Goal: Communication & Community: Share content

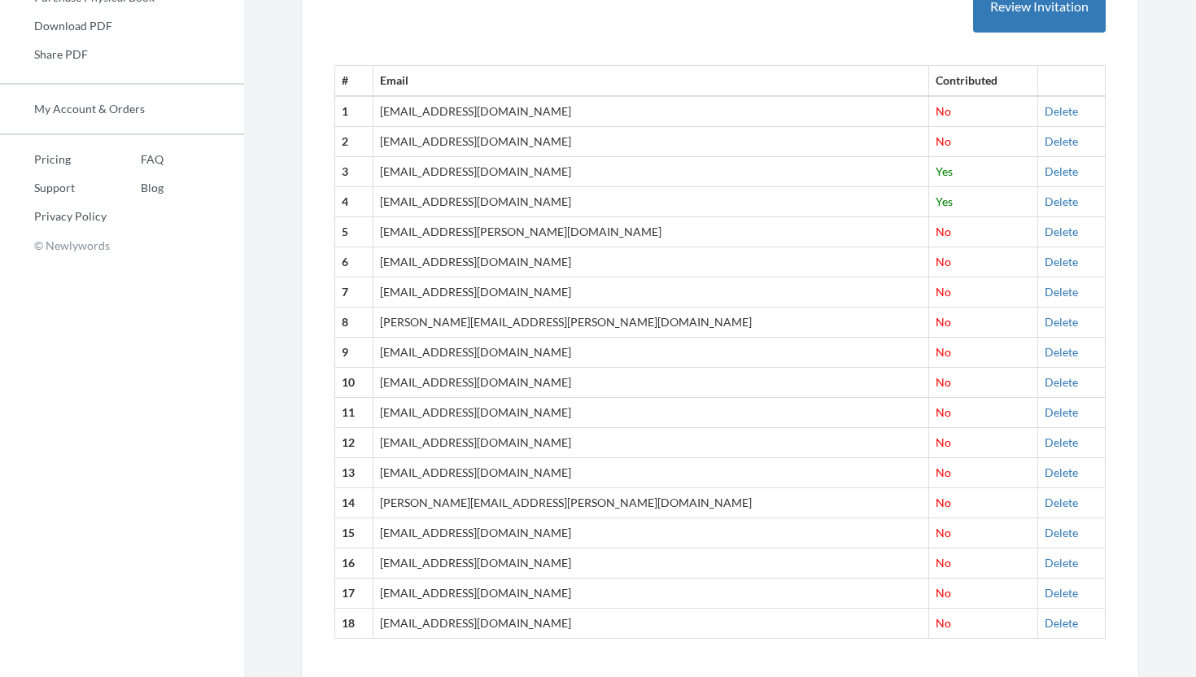
scroll to position [553, 0]
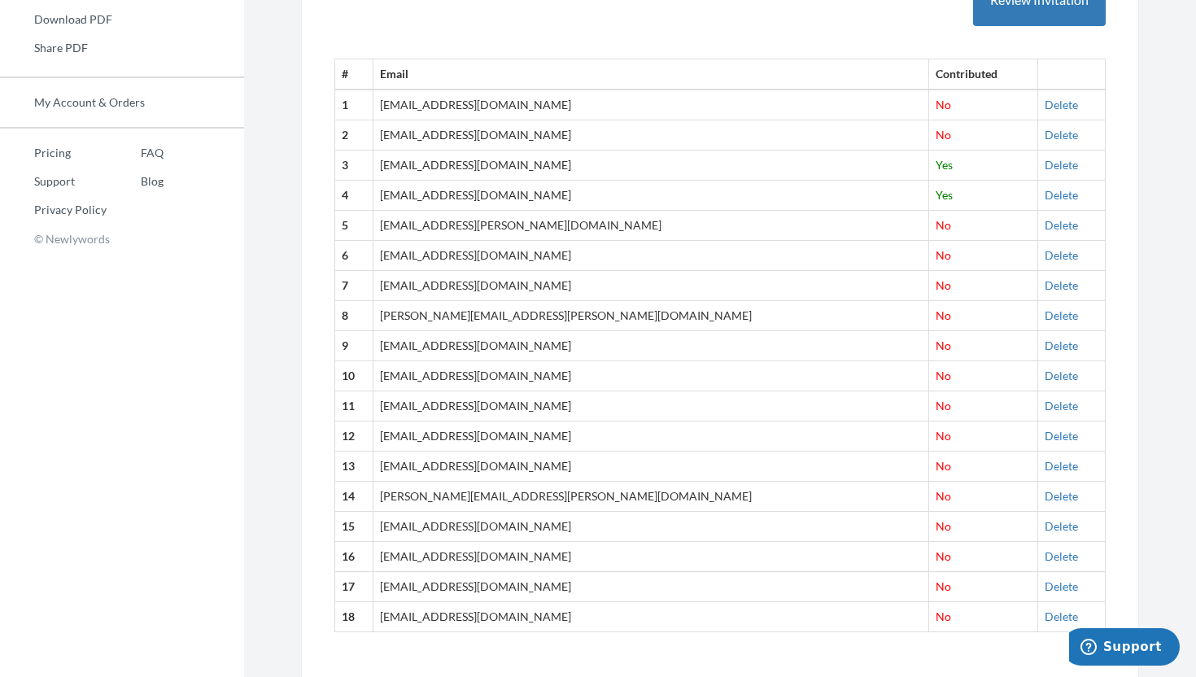
click at [1180, 26] on section "Emails have been sent! Invite Contributors There are two ways to send invitatio…" at bounding box center [720, 89] width 952 height 1284
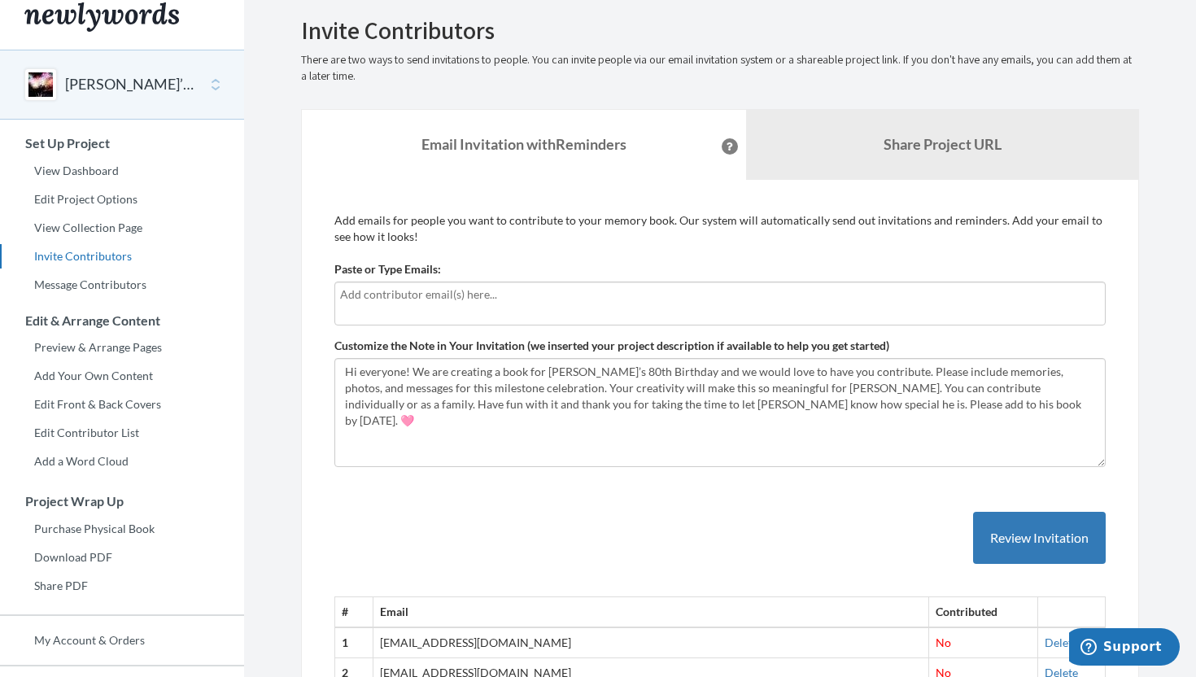
scroll to position [0, 0]
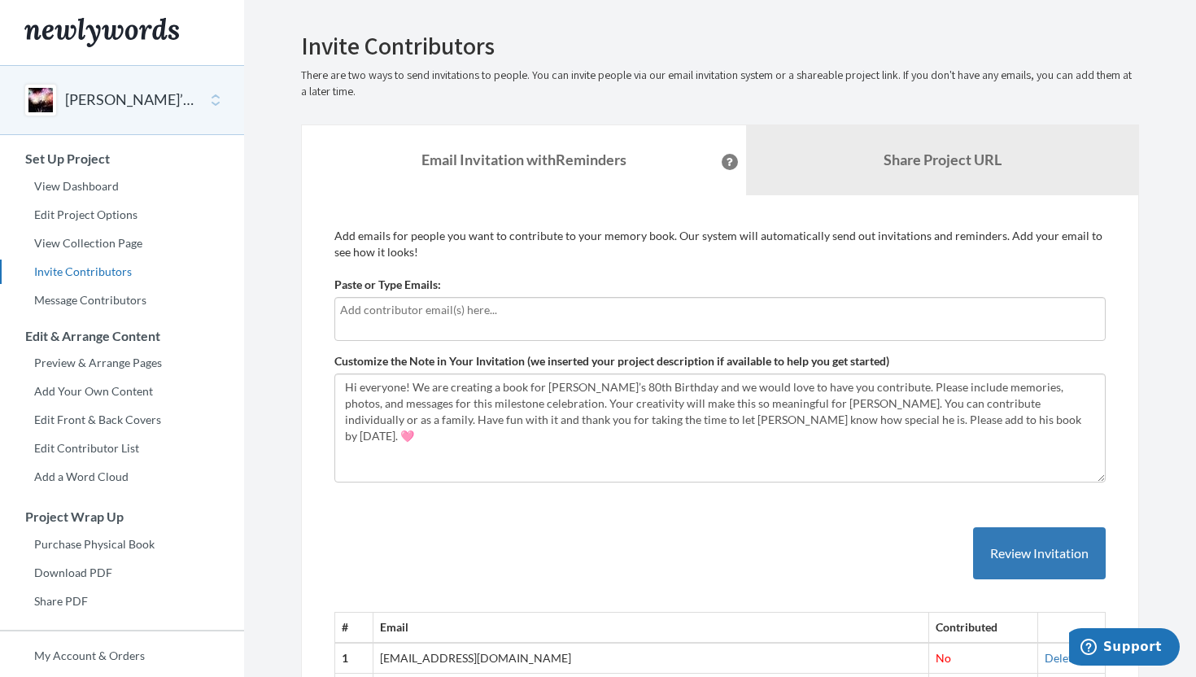
click at [441, 315] on input "text" at bounding box center [720, 310] width 760 height 18
type input "[EMAIL_ADDRESS][DOMAIN_NAME]"
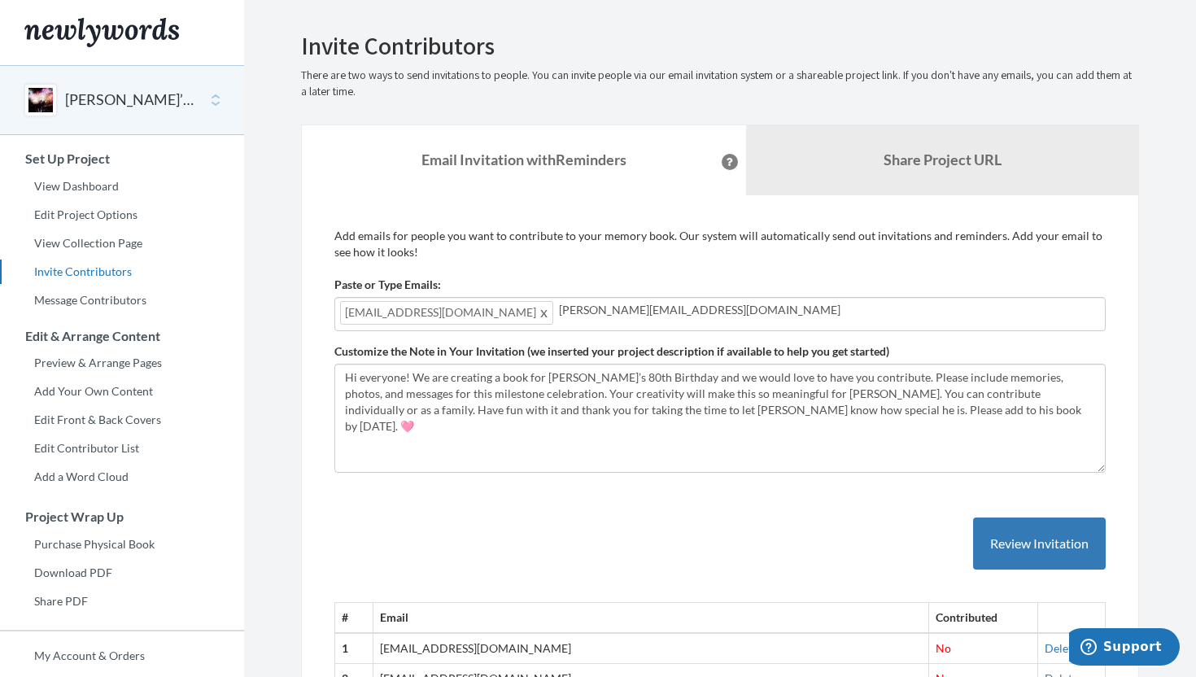
type input "[PERSON_NAME][EMAIL_ADDRESS][DOMAIN_NAME]"
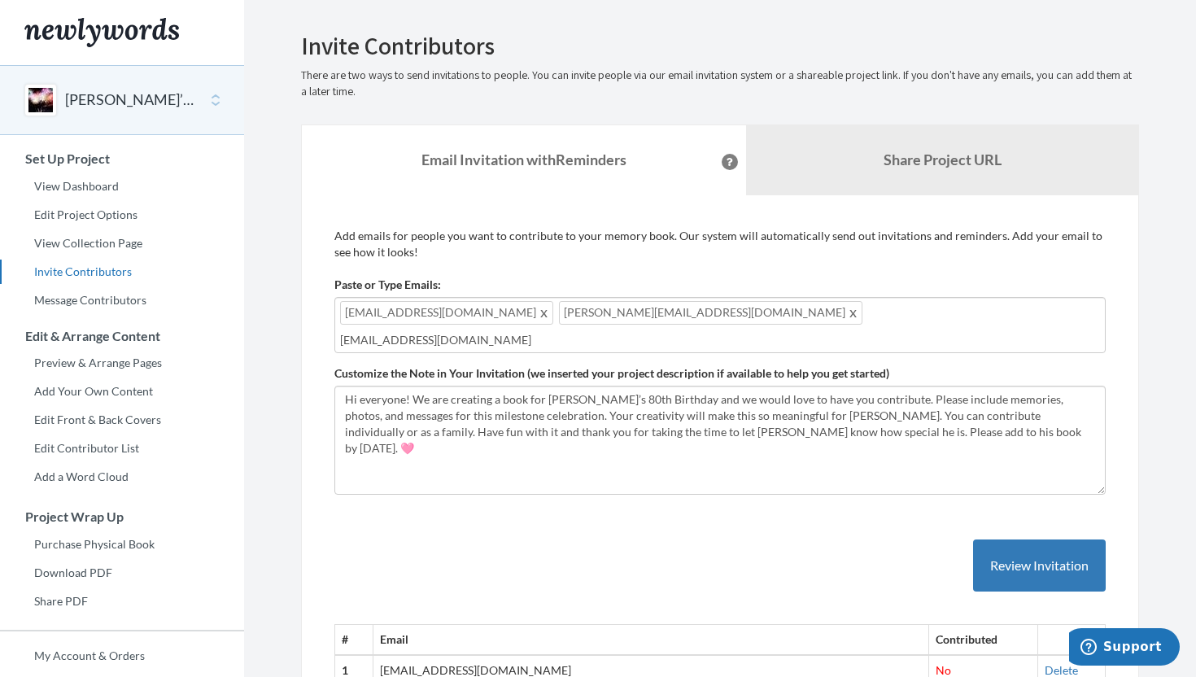
type input "[EMAIL_ADDRESS][DOMAIN_NAME]"
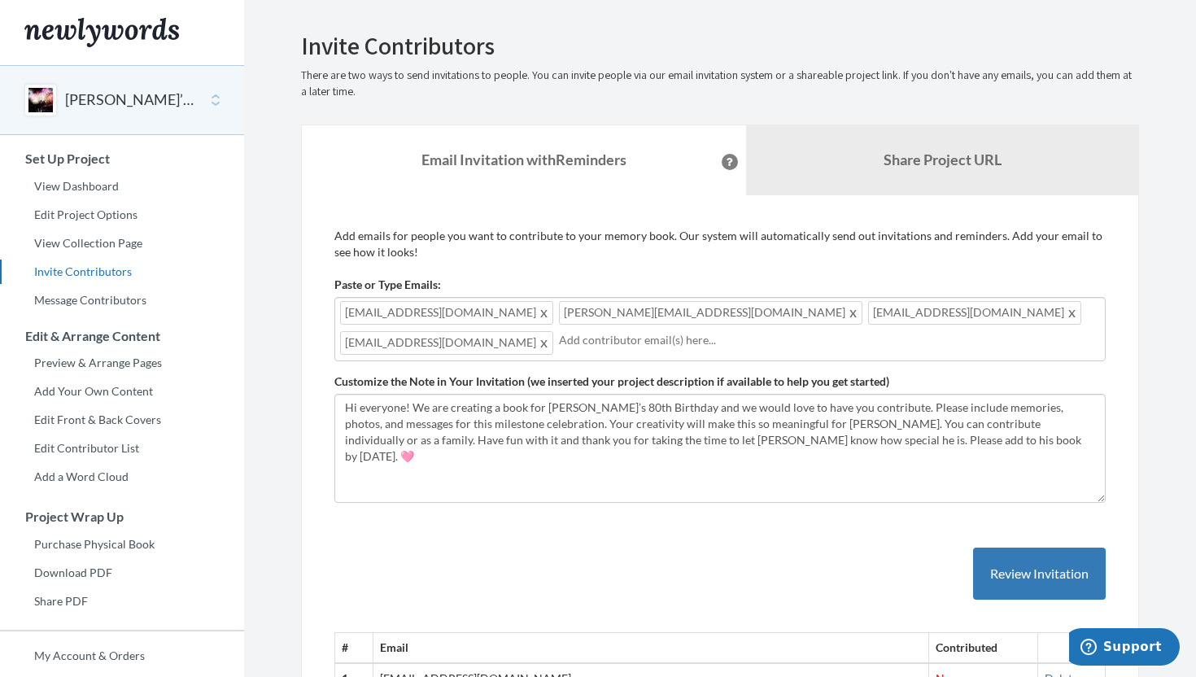
click at [1172, 453] on section "Emails have been sent! Invite Contributors There are two ways to send invitatio…" at bounding box center [720, 652] width 952 height 1305
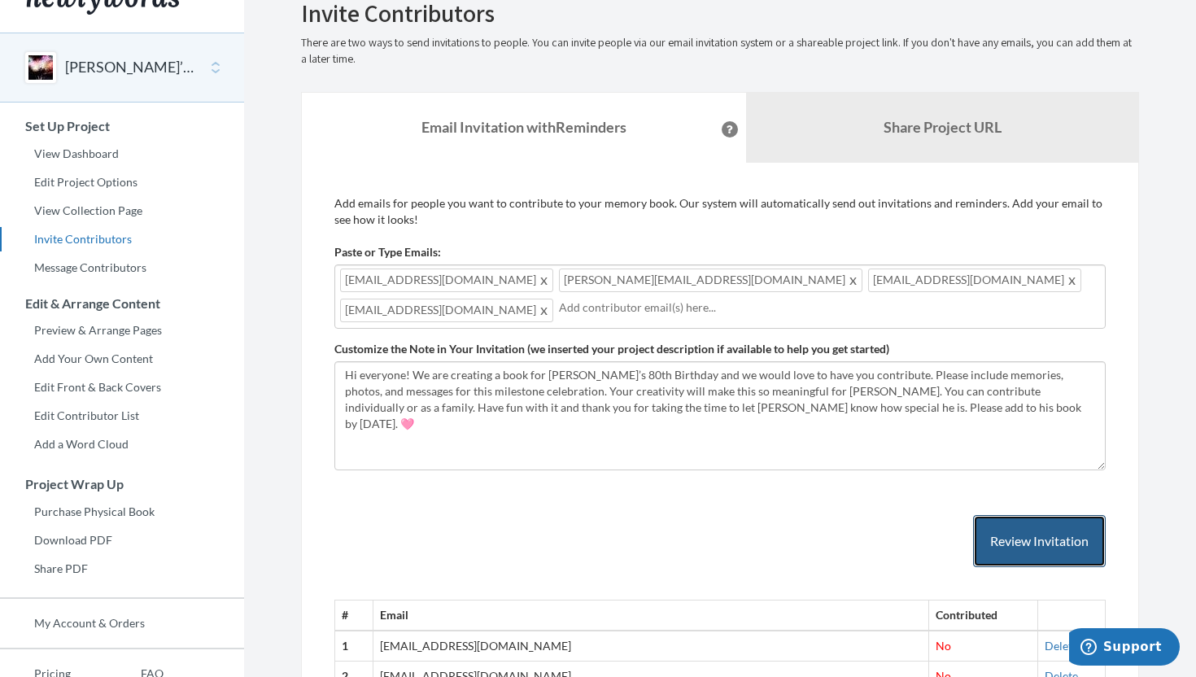
click at [1048, 534] on button "Review Invitation" at bounding box center [1039, 541] width 133 height 53
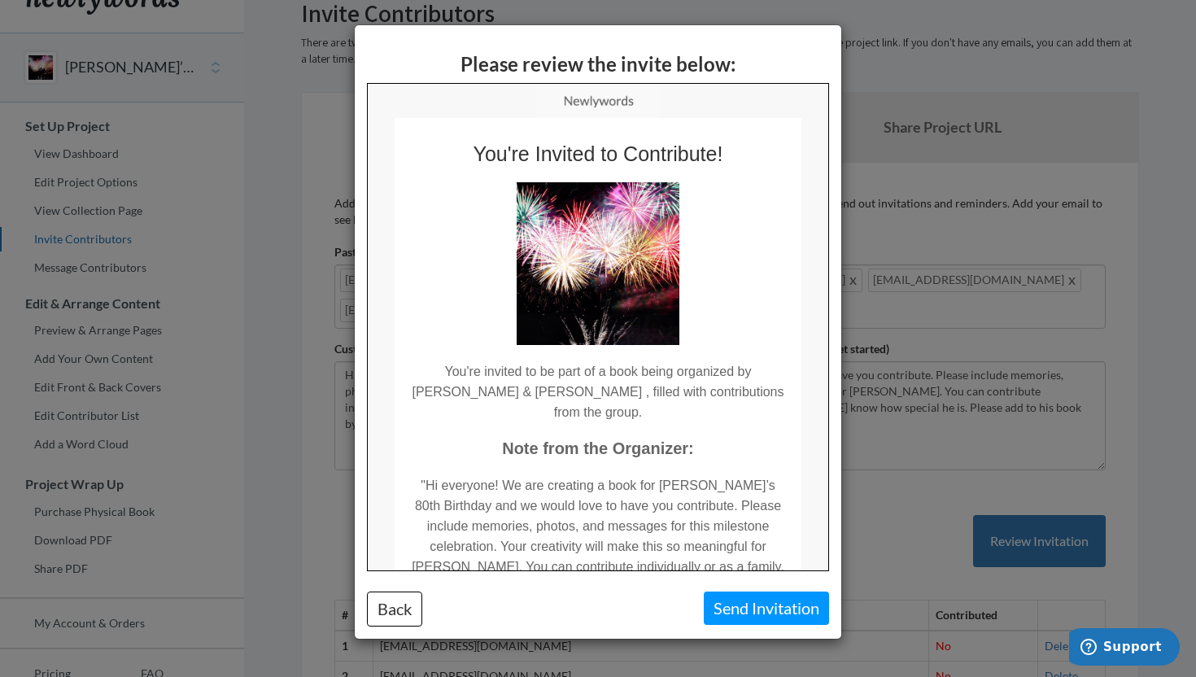
scroll to position [0, 0]
click at [753, 537] on td ""Hi everyone! We are creating a book for [PERSON_NAME]’s 80th Birthday and we w…" at bounding box center [597, 547] width 407 height 179
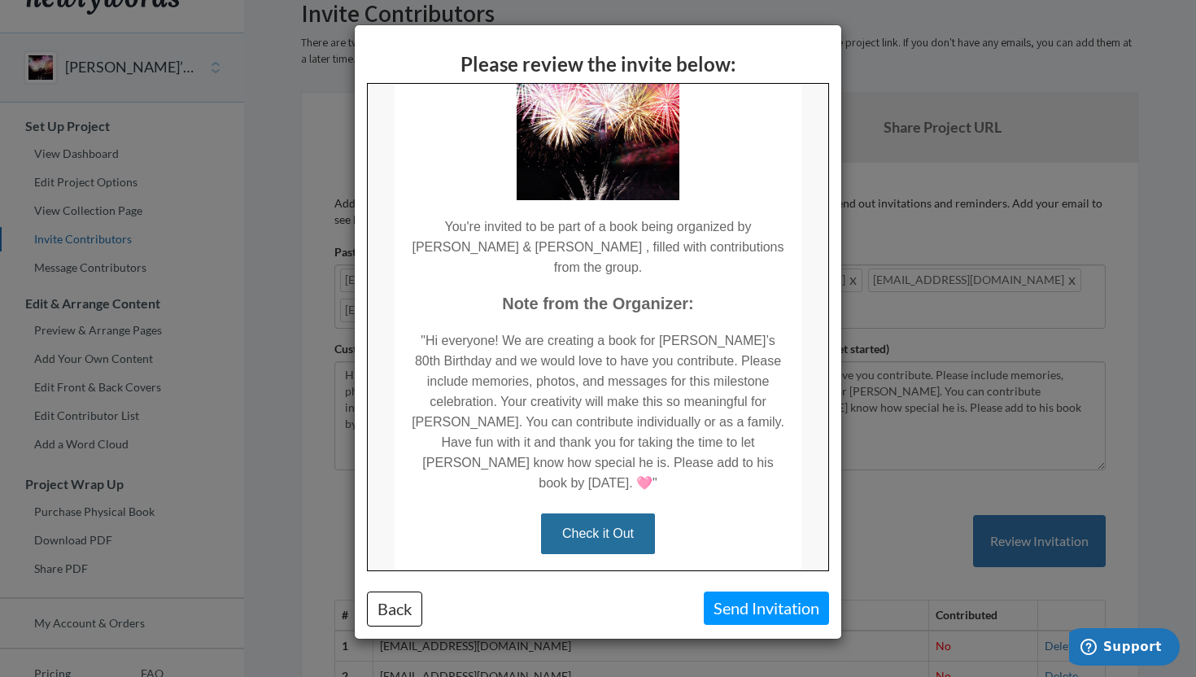
scroll to position [163, 0]
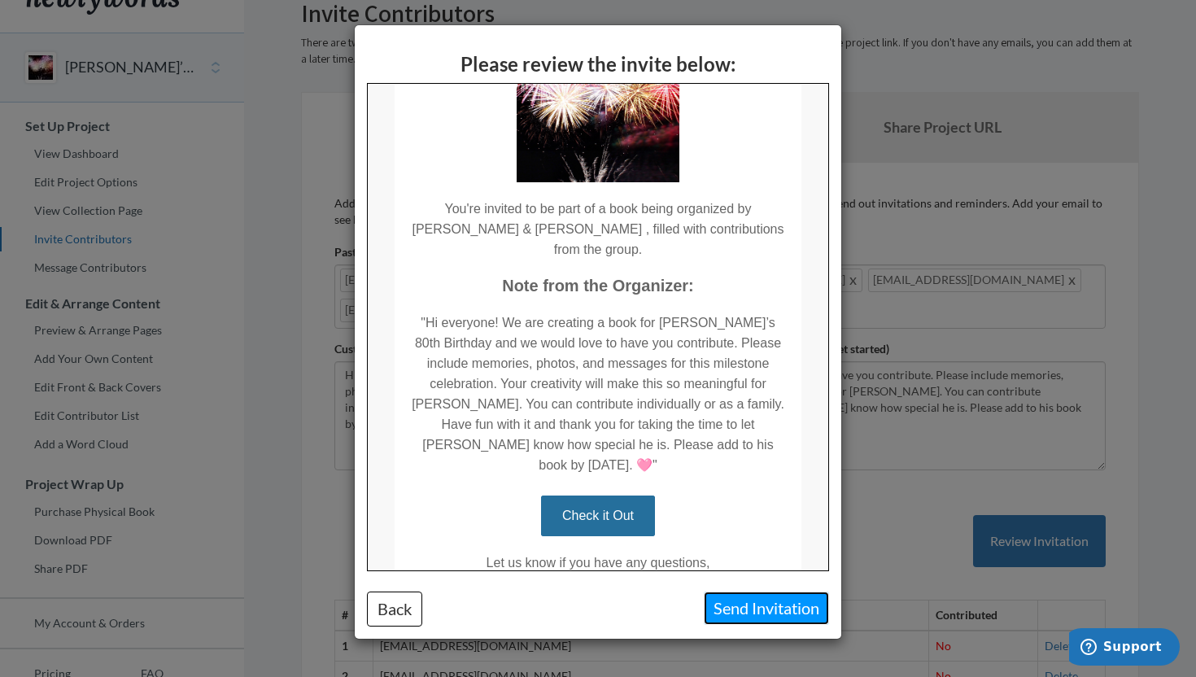
click at [757, 607] on button "Send Invitation" at bounding box center [766, 608] width 125 height 33
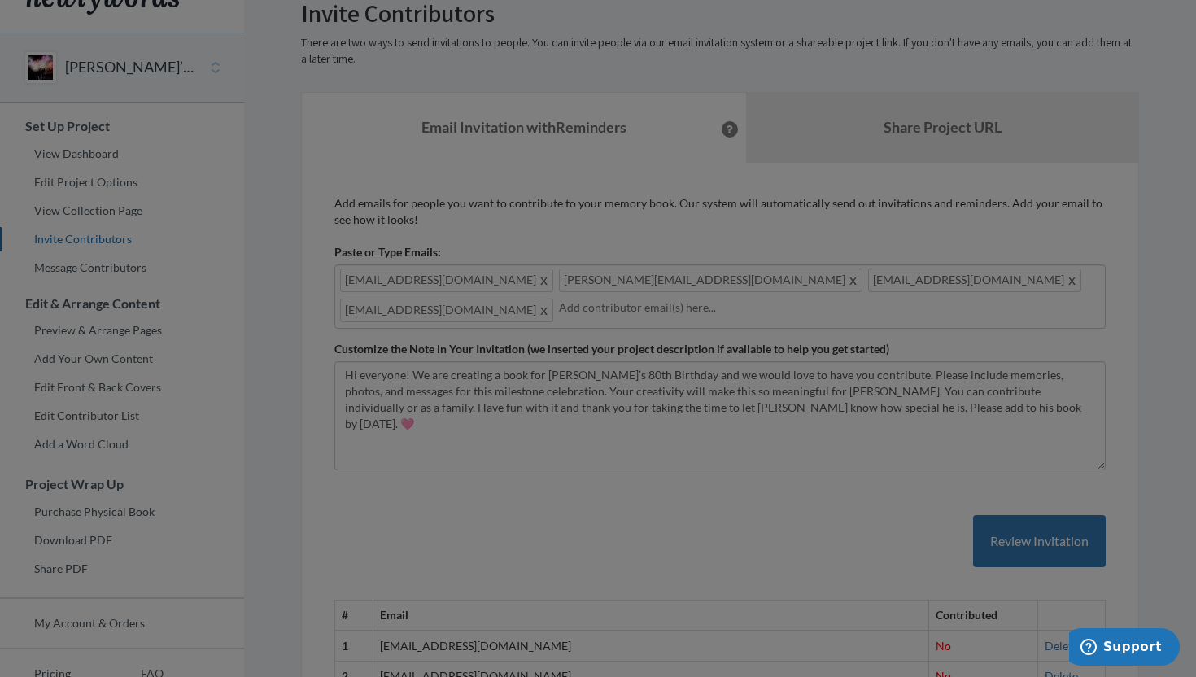
scroll to position [0, 0]
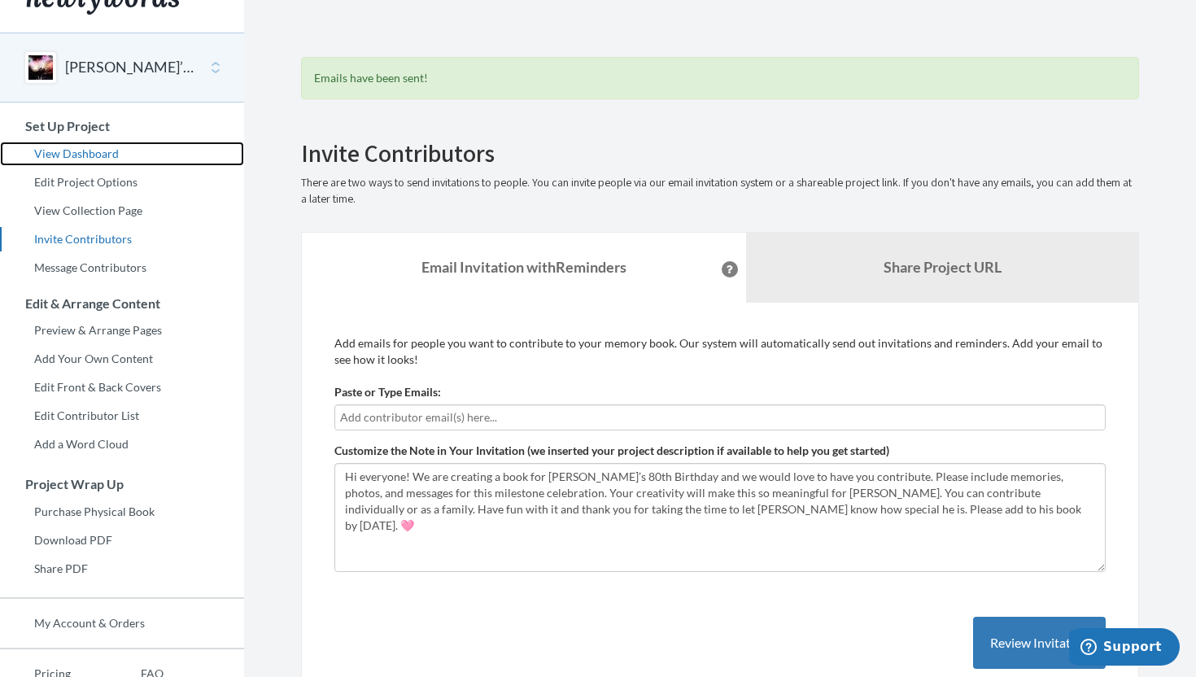
click at [106, 150] on link "View Dashboard" at bounding box center [122, 154] width 244 height 24
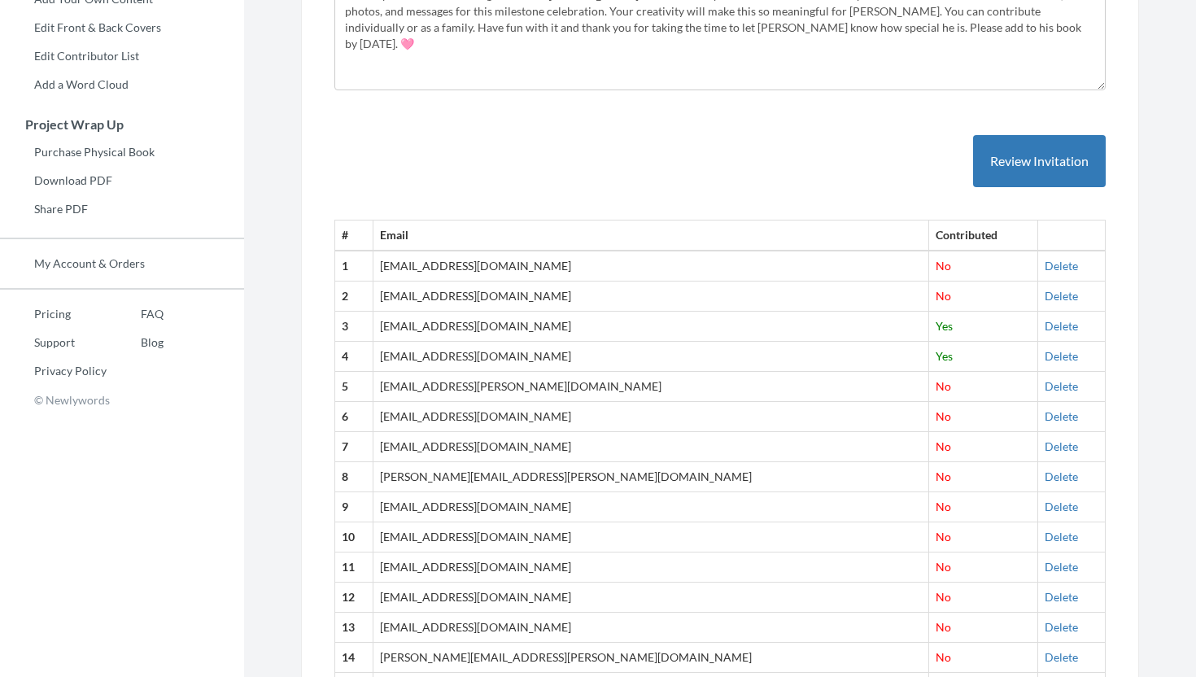
scroll to position [423, 0]
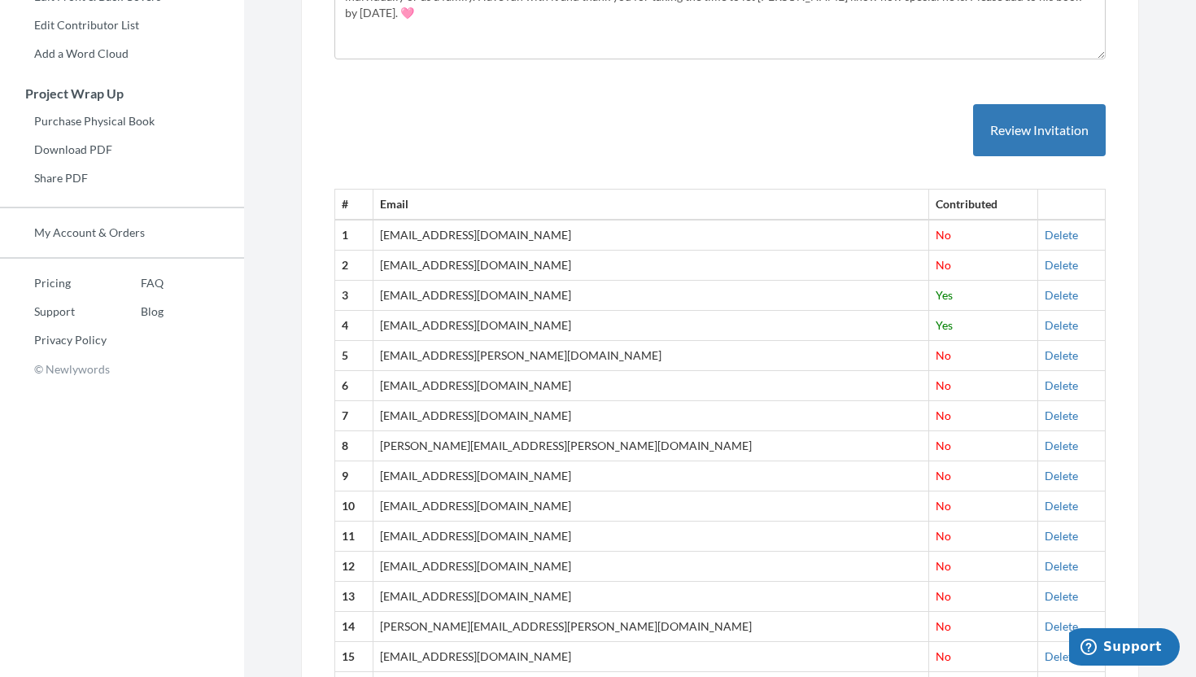
click at [1171, 75] on section "Emails have been sent! Invite Contributors There are two ways to send invitatio…" at bounding box center [720, 279] width 952 height 1405
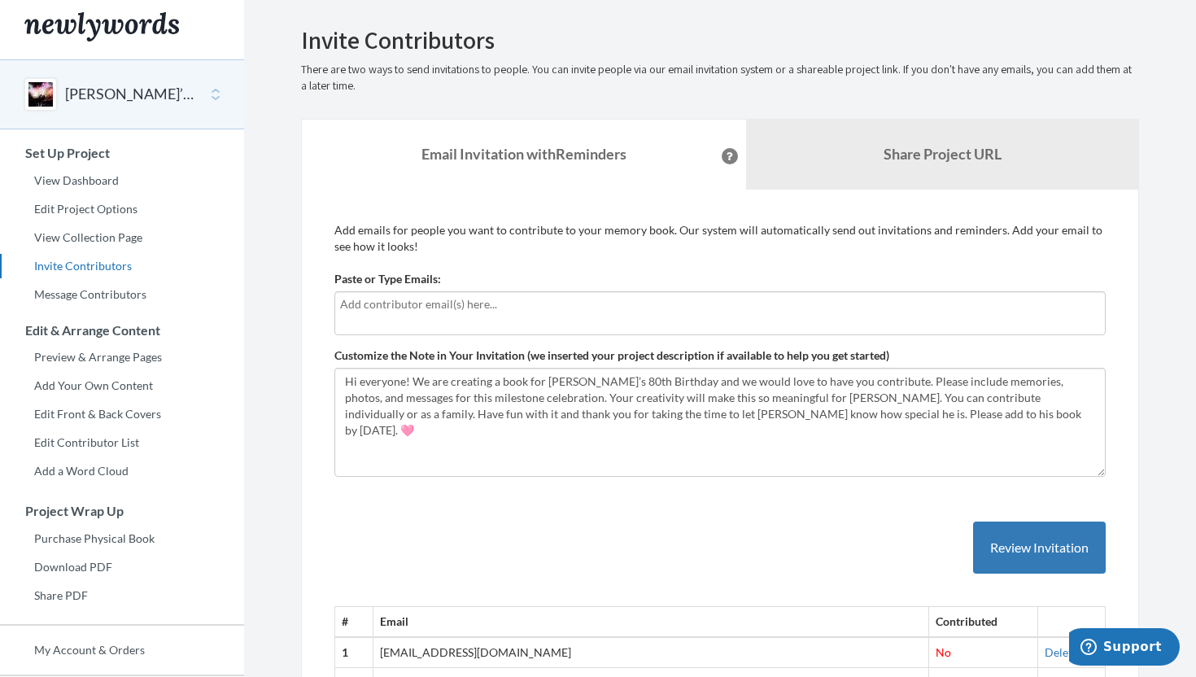
scroll to position [0, 0]
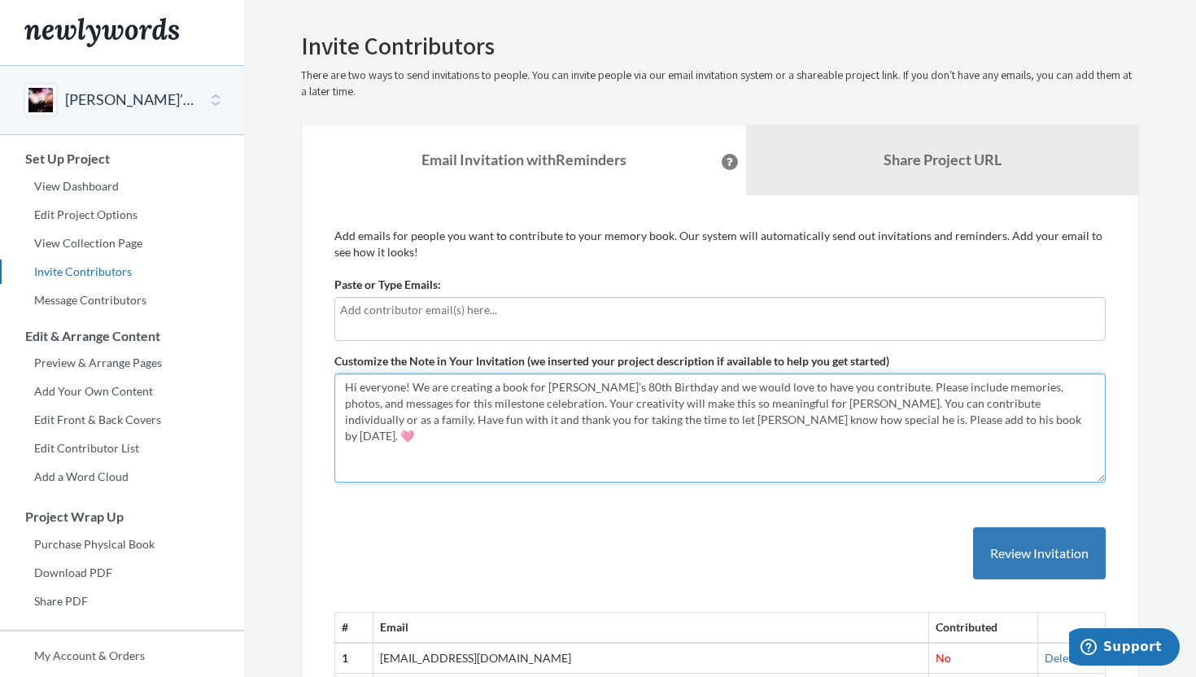
click at [868, 424] on textarea "Hi everyone! We are creating a book for [PERSON_NAME]’s 80th Birthday and we wo…" at bounding box center [721, 428] width 772 height 109
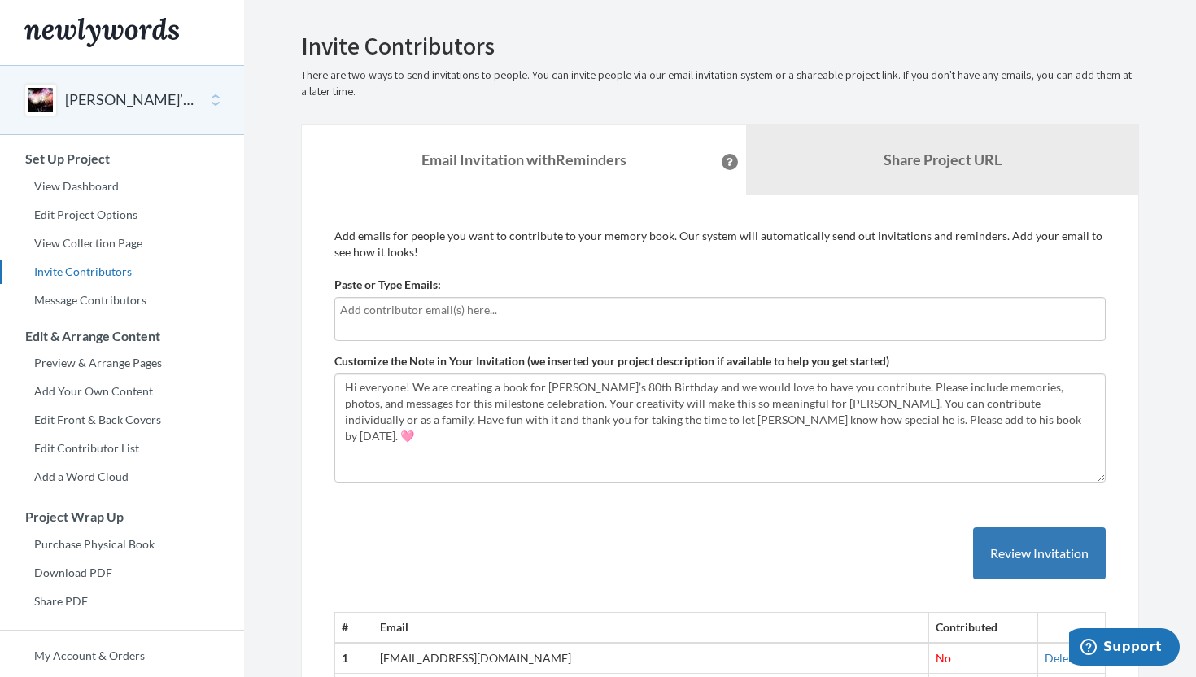
click at [463, 309] on input "text" at bounding box center [720, 310] width 760 height 18
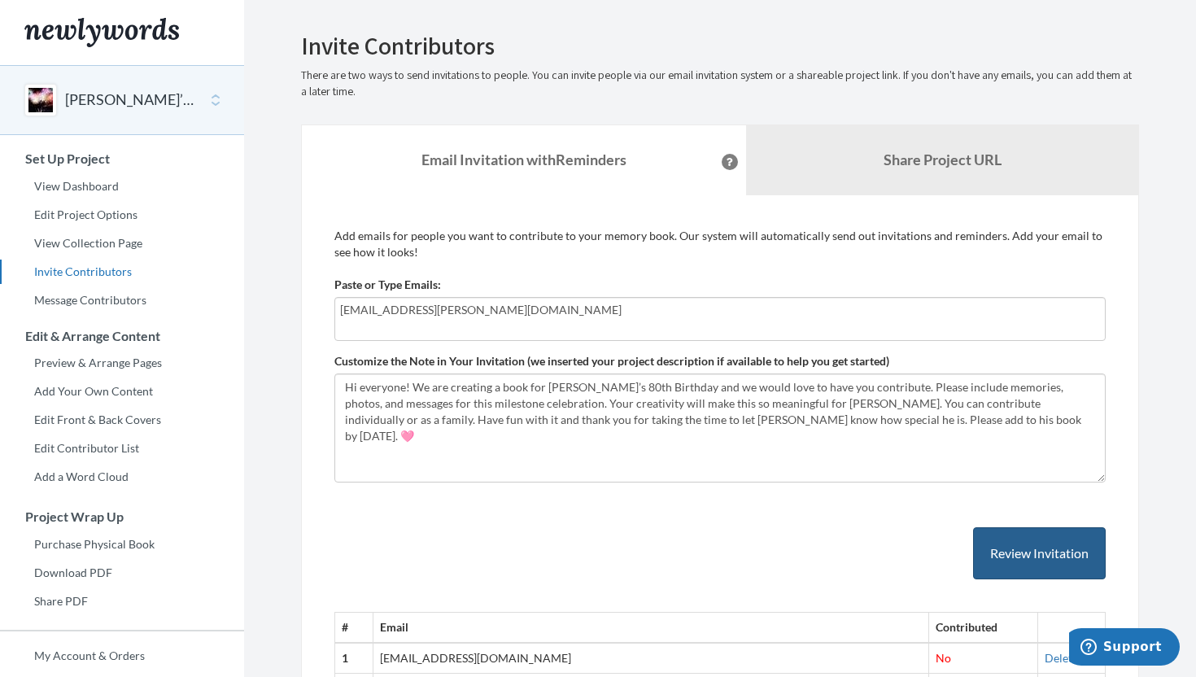
type input "[EMAIL_ADDRESS][PERSON_NAME][DOMAIN_NAME]"
click at [1019, 565] on button "Review Invitation" at bounding box center [1039, 553] width 133 height 53
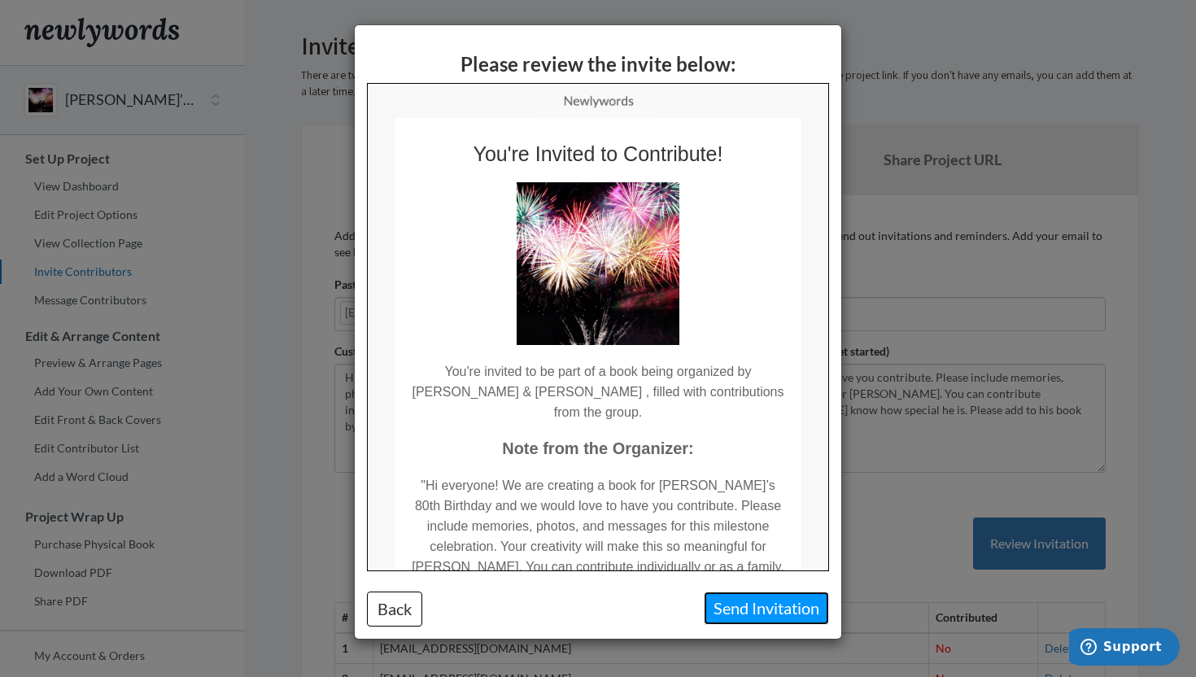
click at [789, 605] on button "Send Invitation" at bounding box center [766, 608] width 125 height 33
